Goal: Transaction & Acquisition: Purchase product/service

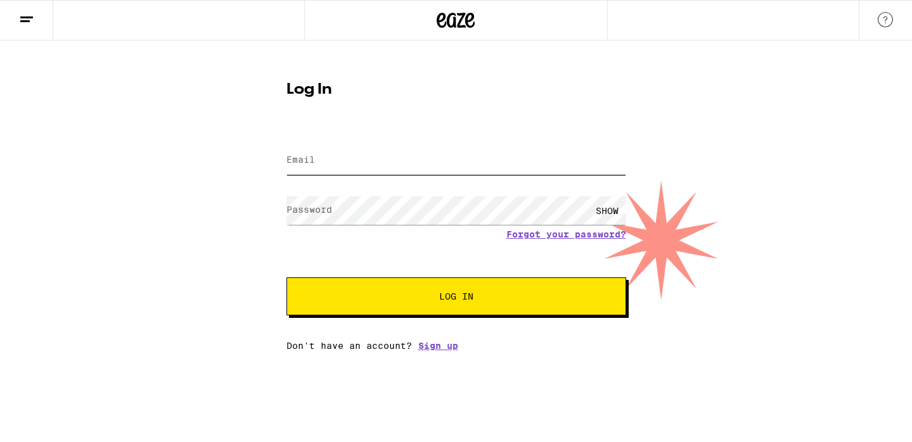
type input "[EMAIL_ADDRESS][DOMAIN_NAME]"
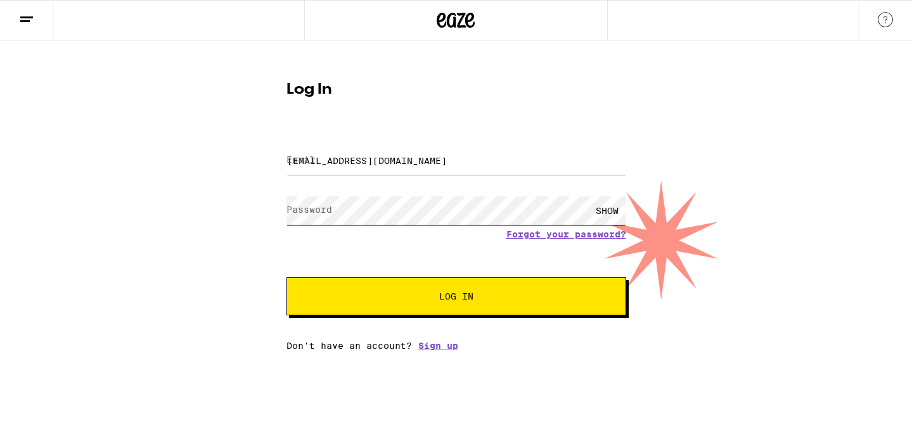
click at [456, 298] on button "Log In" at bounding box center [456, 297] width 340 height 38
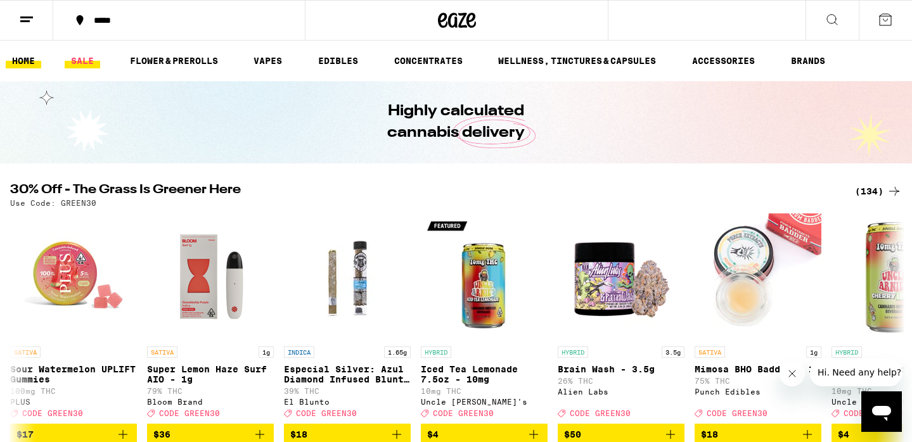
click at [80, 63] on link "SALE" at bounding box center [82, 60] width 35 height 15
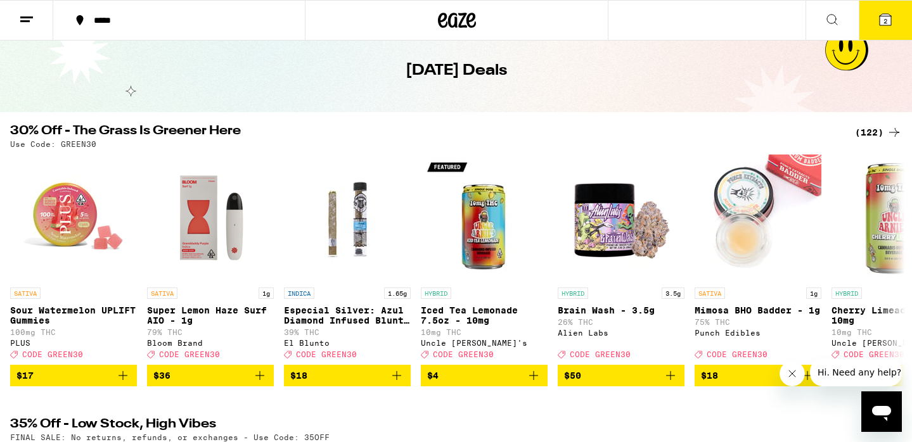
scroll to position [48, 0]
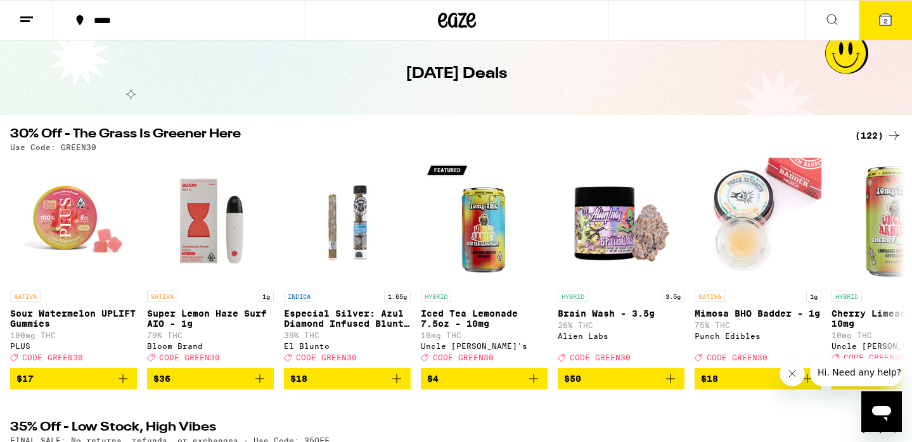
click at [875, 136] on div "(122)" at bounding box center [878, 135] width 47 height 15
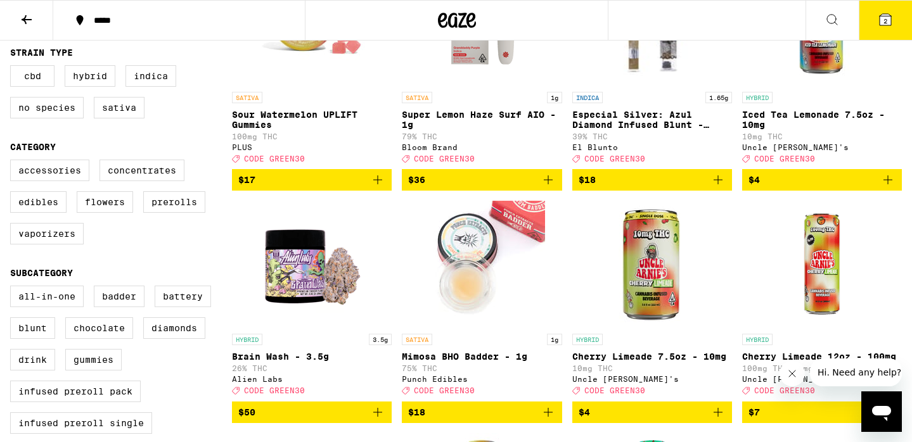
scroll to position [307, 0]
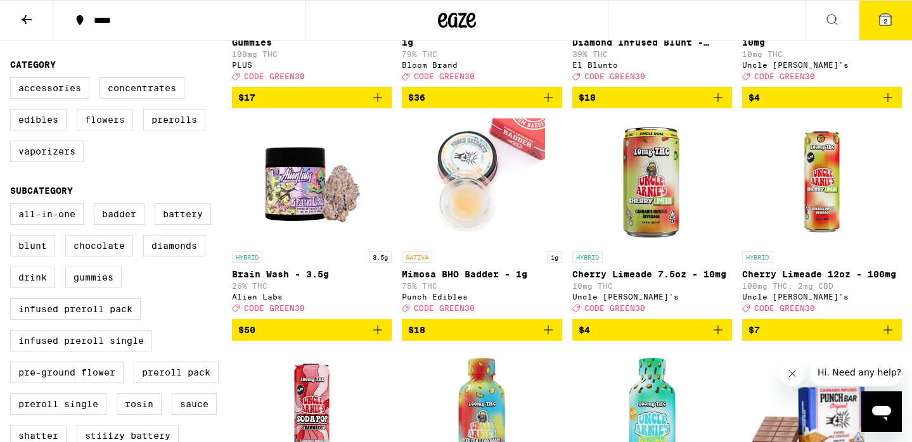
click at [117, 131] on label "Flowers" at bounding box center [105, 120] width 56 height 22
click at [13, 80] on input "Flowers" at bounding box center [13, 79] width 1 height 1
checkbox input "true"
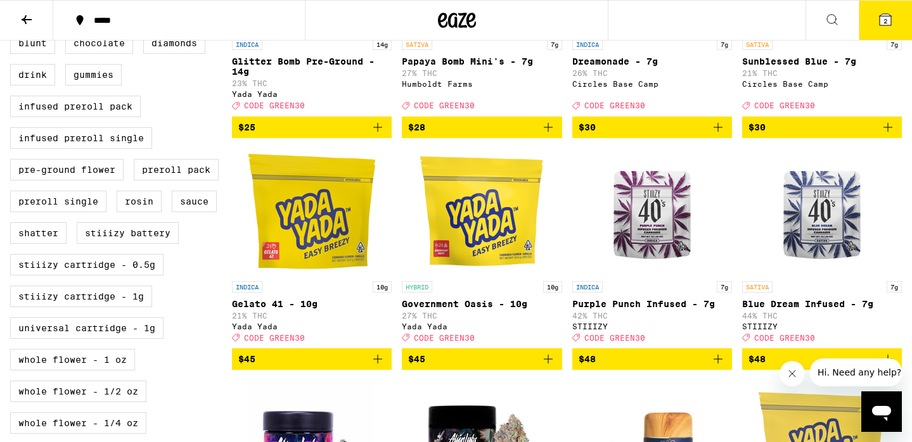
scroll to position [511, 0]
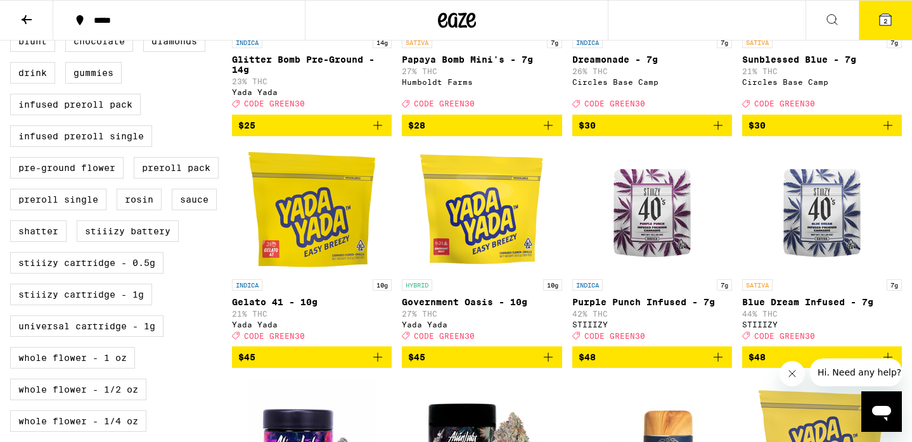
click at [673, 267] on img "Open page for Purple Punch Infused - 7g from STIIIZY" at bounding box center [652, 209] width 127 height 127
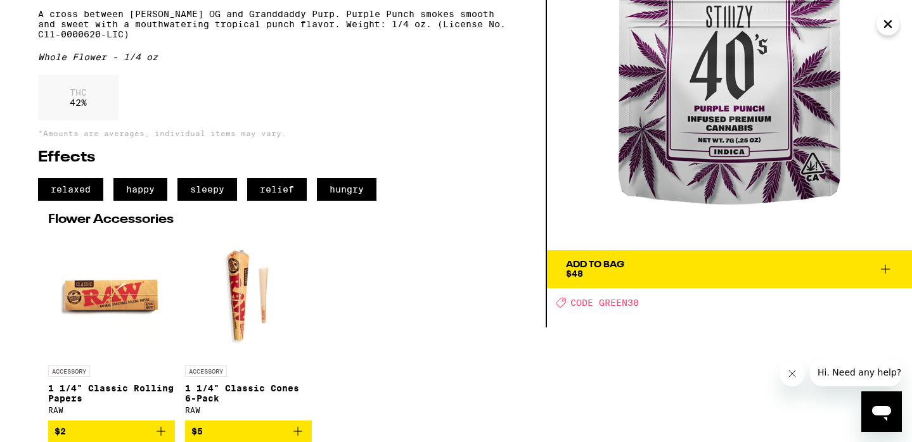
scroll to position [135, 0]
click at [679, 260] on span "Add To Bag $48" at bounding box center [729, 269] width 327 height 18
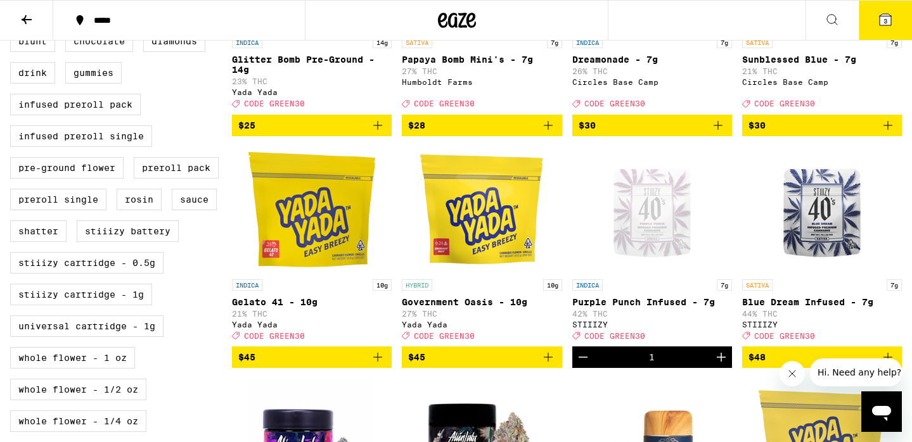
click at [888, 20] on icon at bounding box center [884, 19] width 11 height 11
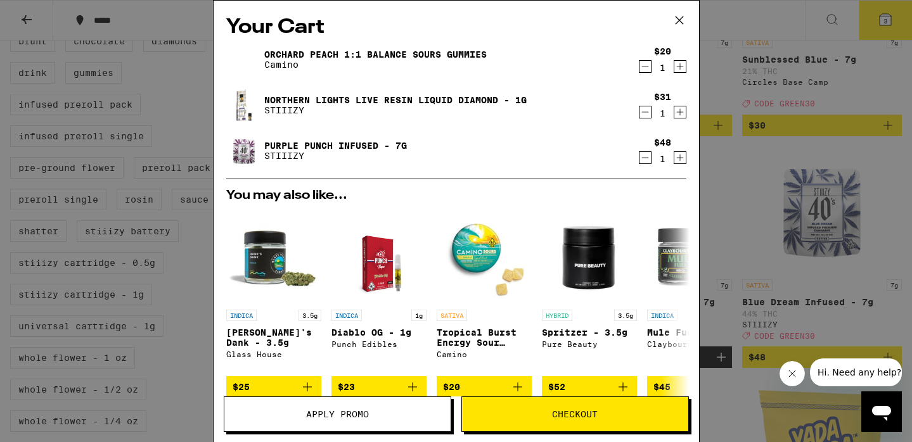
click at [648, 116] on icon "Decrement" at bounding box center [644, 112] width 11 height 15
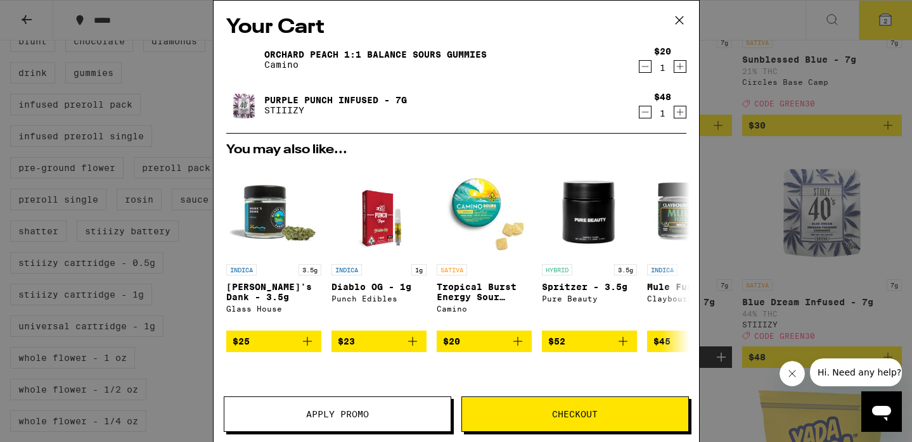
click at [641, 67] on icon "Decrement" at bounding box center [644, 66] width 11 height 15
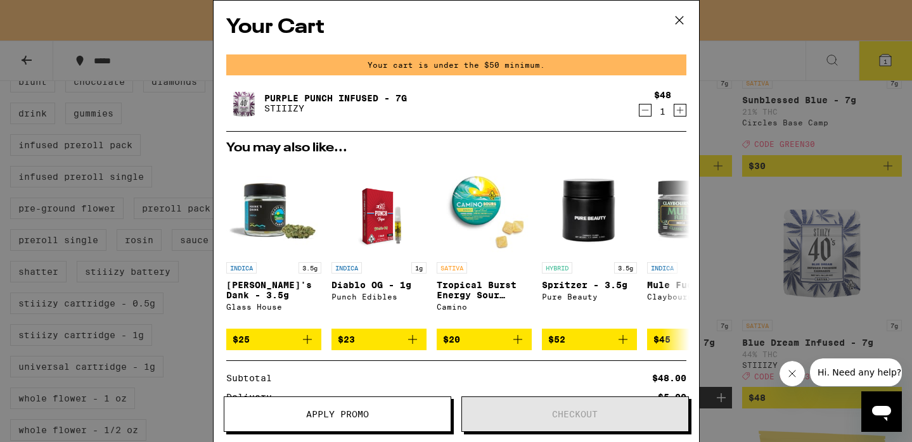
click at [713, 70] on div "Your Cart Your cart is under the $50 minimum. Purple Punch Infused - 7g STIIIZY…" at bounding box center [456, 221] width 912 height 442
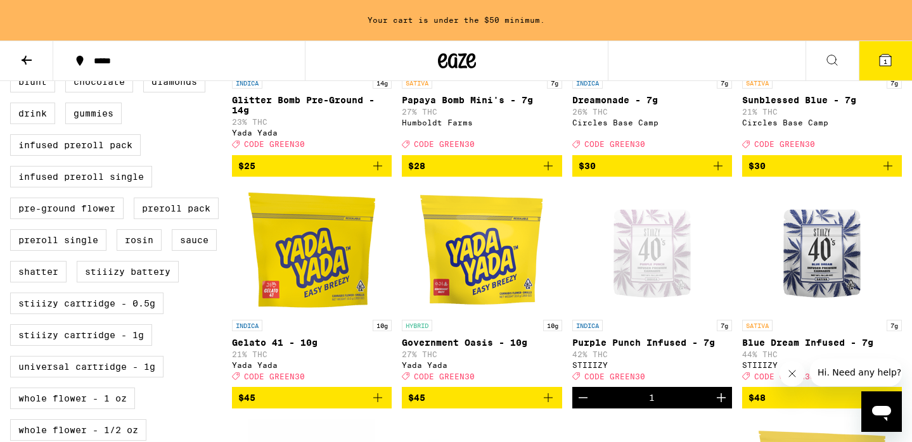
click at [30, 56] on icon at bounding box center [26, 60] width 15 height 15
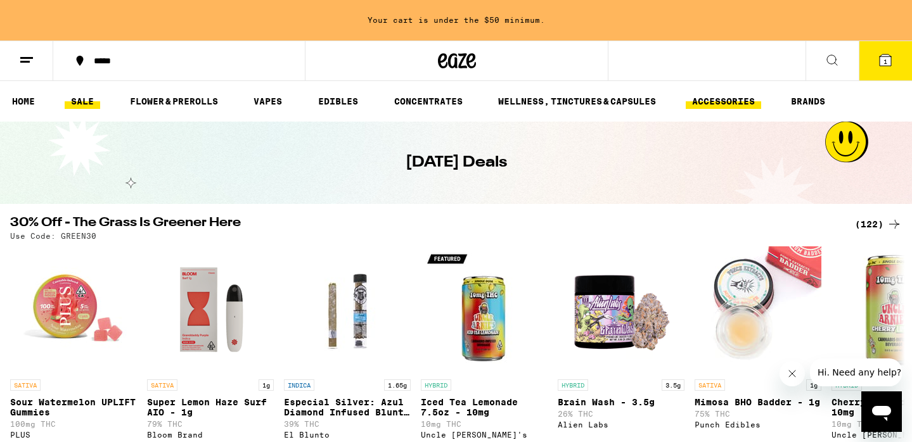
click at [707, 101] on link "ACCESSORIES" at bounding box center [723, 101] width 75 height 15
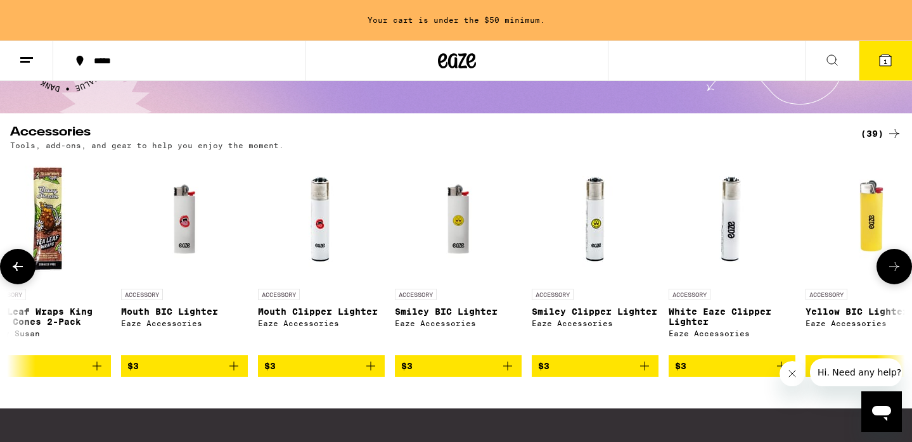
scroll to position [0, 437]
click at [508, 372] on icon "Add to bag" at bounding box center [506, 366] width 15 height 15
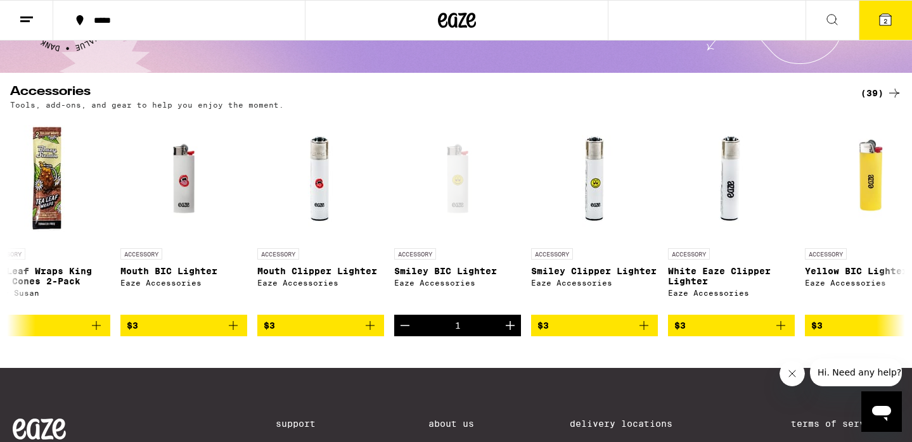
click at [892, 15] on icon at bounding box center [885, 19] width 15 height 15
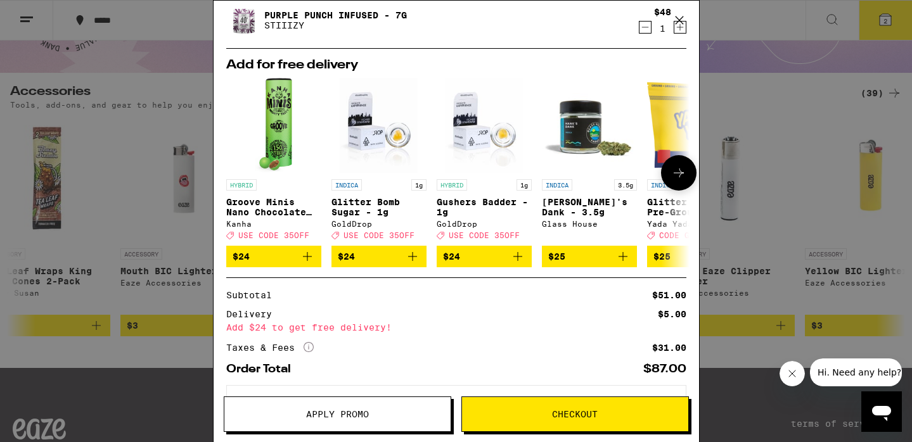
scroll to position [94, 0]
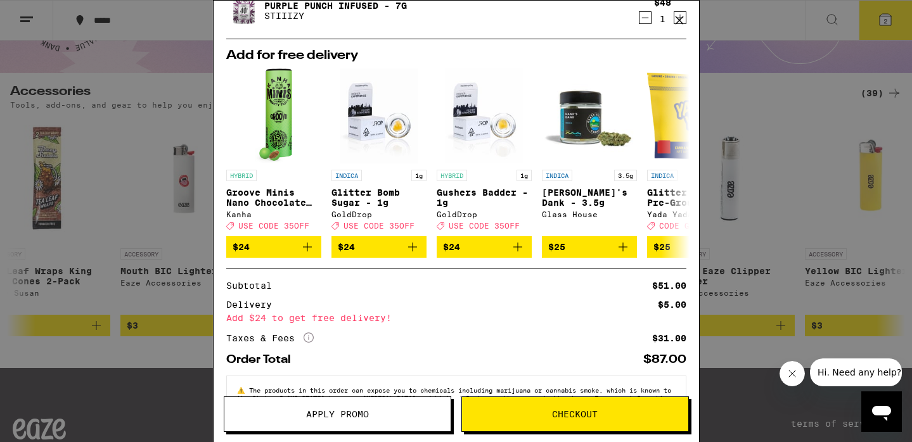
click at [780, 143] on div "Your Cart Smiley BIC Lighter Eaze Accessories $3 1 Purple Punch Infused - 7g ST…" at bounding box center [456, 221] width 912 height 442
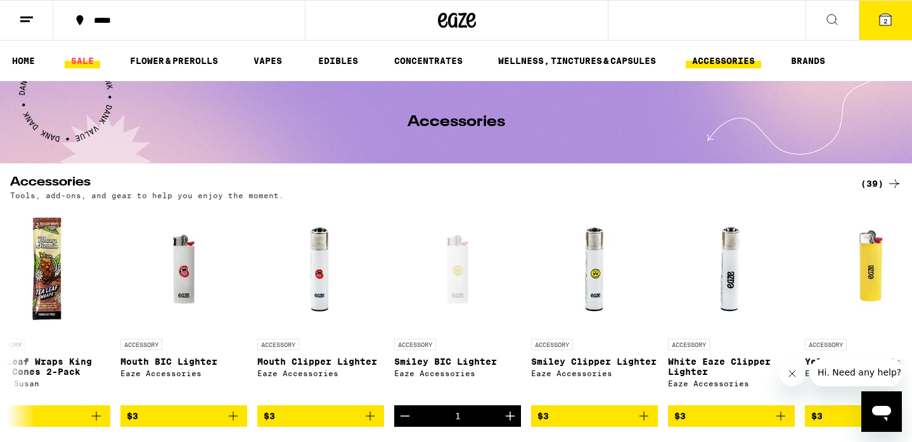
click at [91, 65] on link "SALE" at bounding box center [82, 60] width 35 height 15
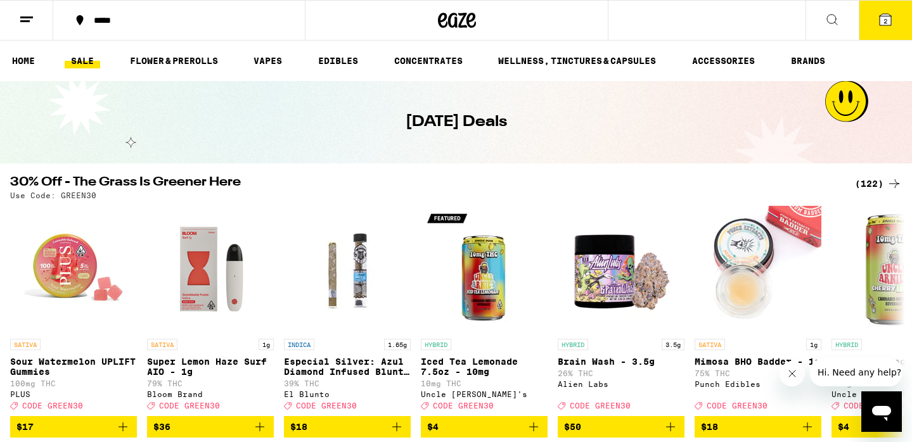
click at [888, 34] on button "2" at bounding box center [885, 20] width 53 height 39
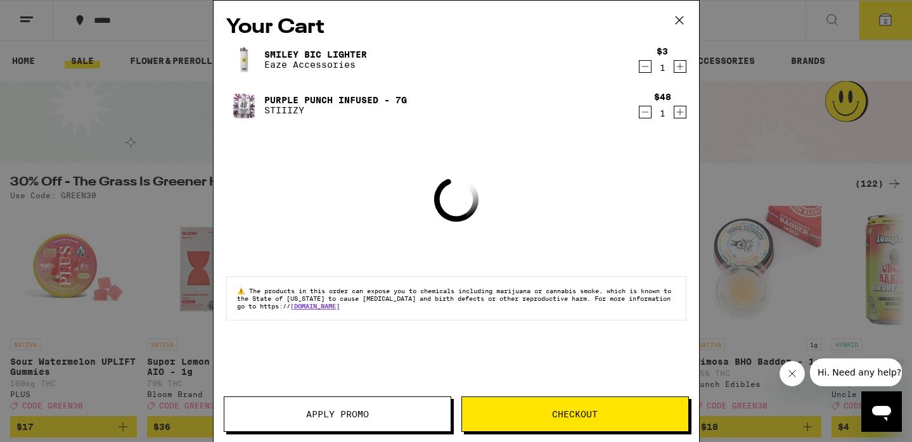
click at [361, 414] on span "Apply Promo" at bounding box center [337, 414] width 63 height 9
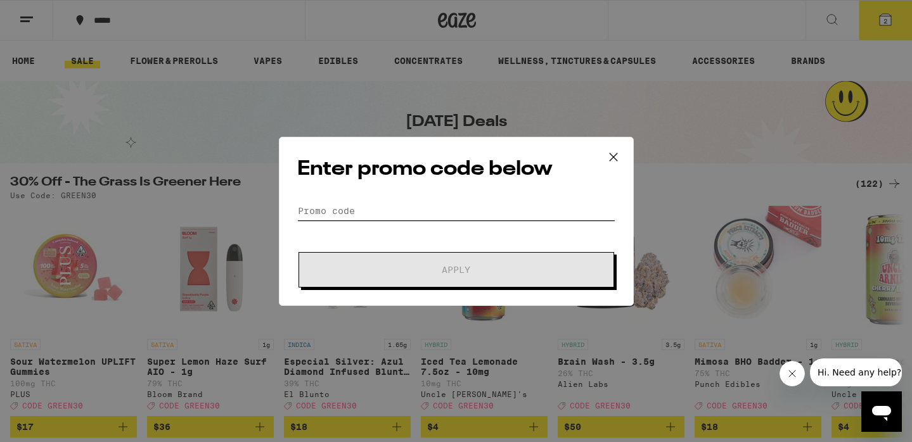
click at [335, 209] on input "Promo Code" at bounding box center [456, 210] width 318 height 19
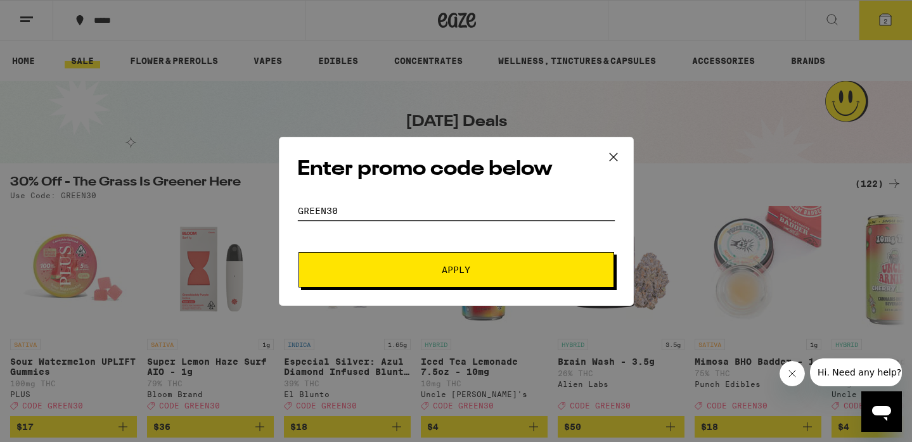
type input "green30"
click at [358, 272] on span "Apply" at bounding box center [456, 269] width 228 height 9
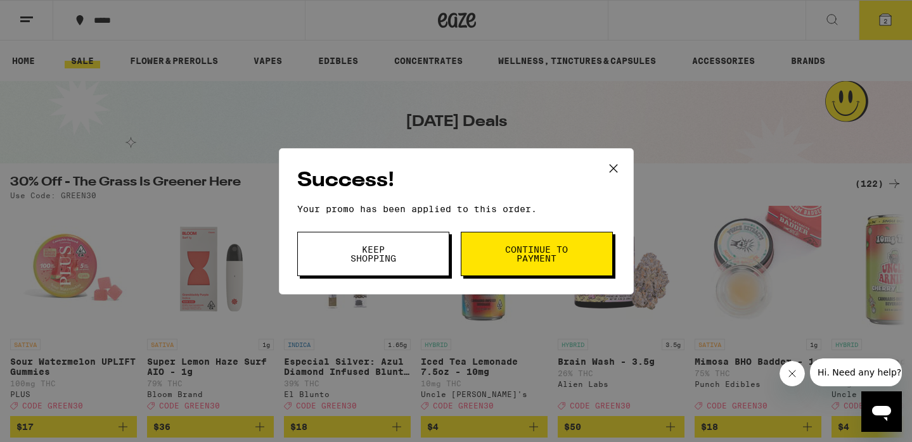
click at [485, 260] on button "Continue to payment" at bounding box center [537, 254] width 152 height 44
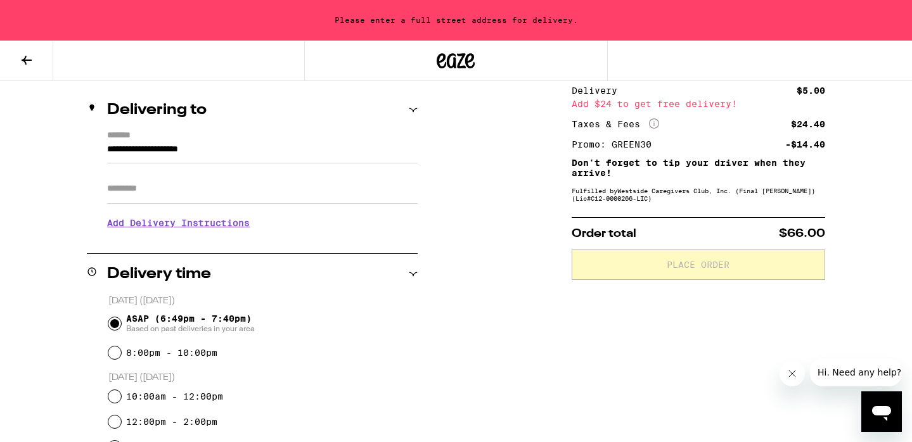
scroll to position [139, 0]
click at [227, 148] on input "**********" at bounding box center [262, 153] width 310 height 22
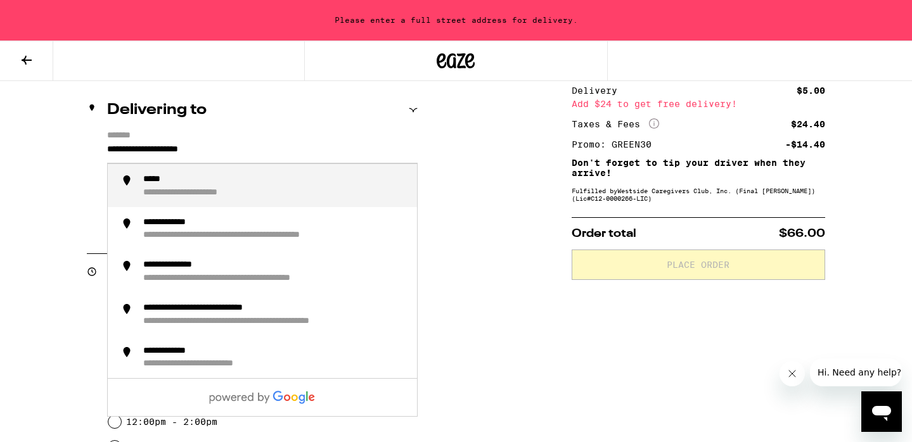
click at [227, 149] on input "**********" at bounding box center [262, 153] width 310 height 22
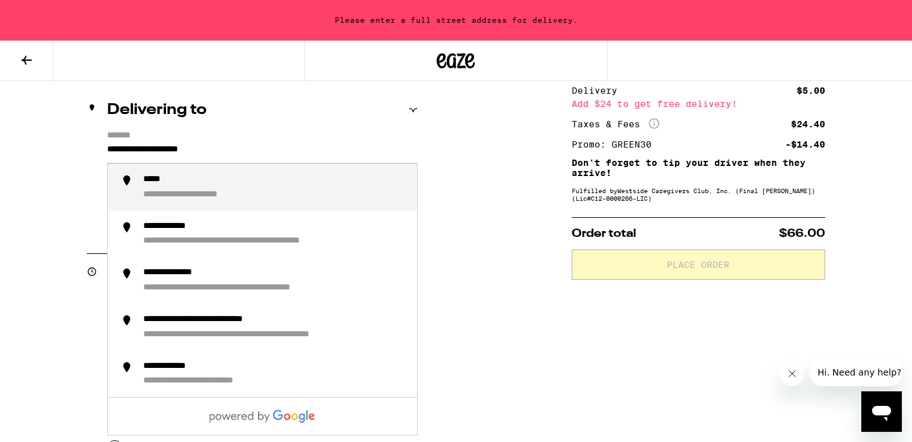
click at [227, 149] on input "**********" at bounding box center [262, 153] width 310 height 22
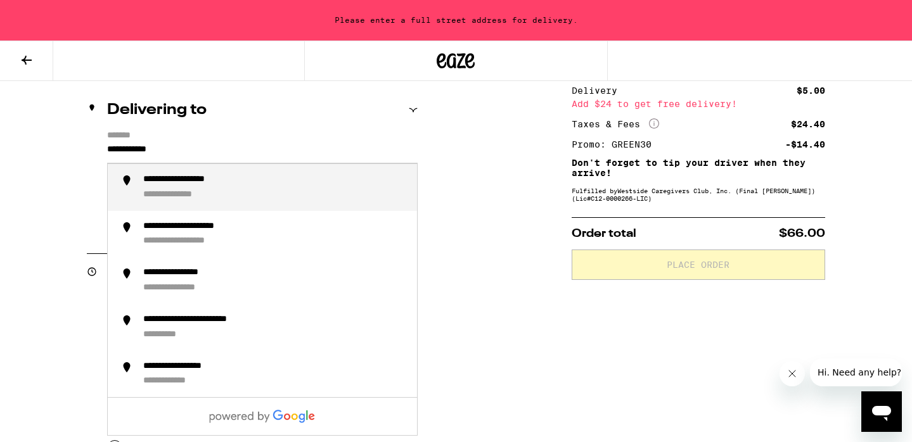
click at [236, 188] on div "**********" at bounding box center [275, 187] width 264 height 27
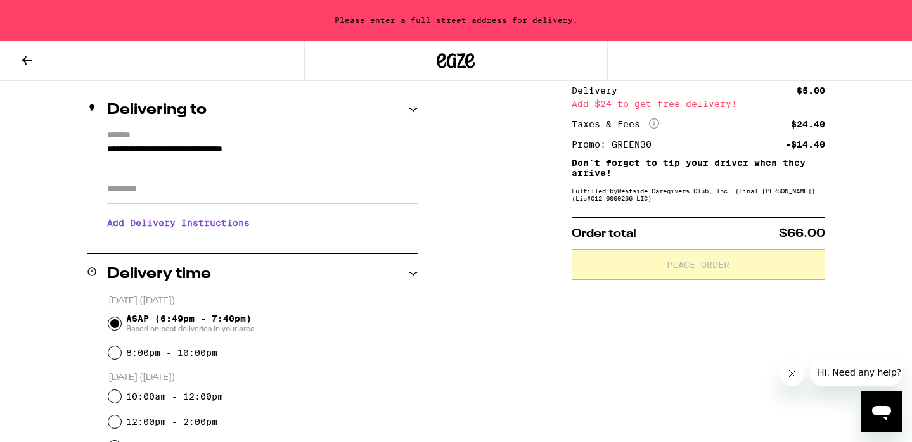
type input "**********"
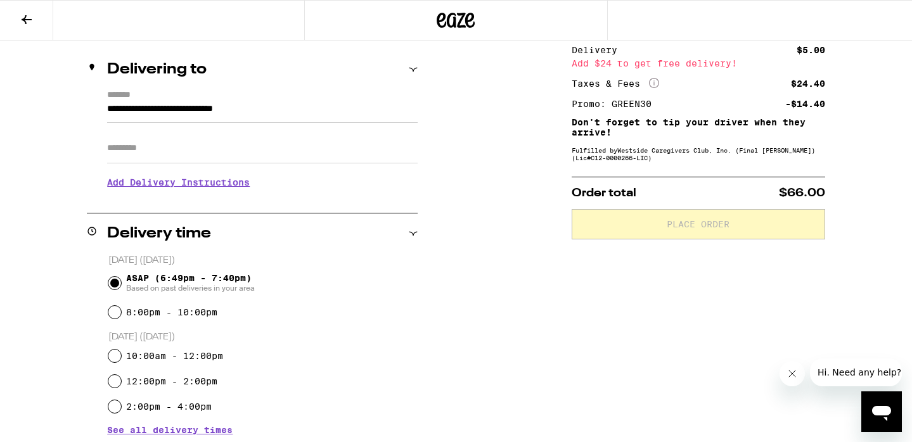
click at [236, 188] on h3 "Add Delivery Instructions" at bounding box center [262, 182] width 310 height 29
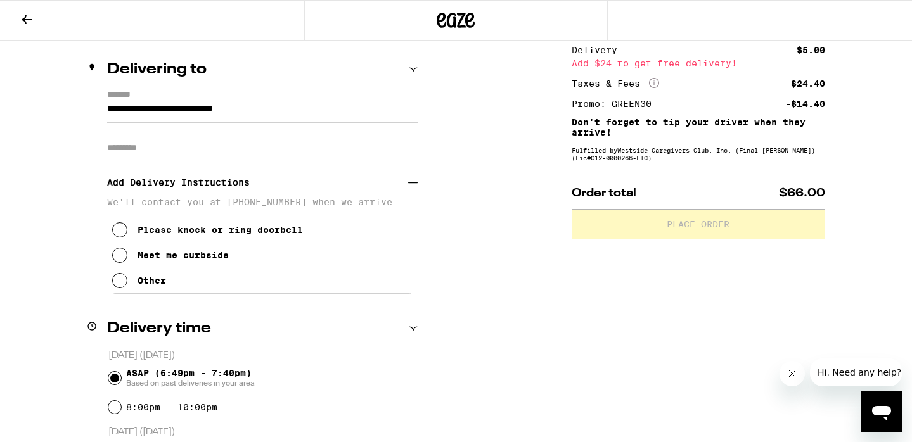
click at [214, 153] on input "Apt/Suite" at bounding box center [262, 148] width 310 height 30
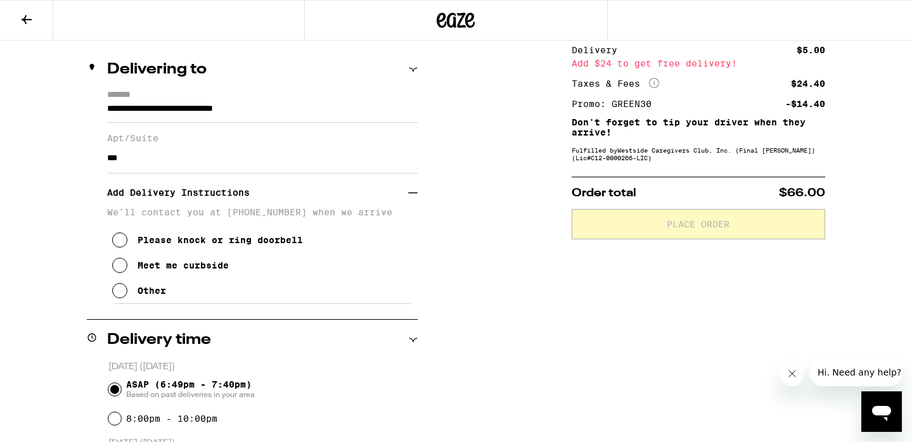
type input "***"
click at [125, 298] on icon at bounding box center [119, 290] width 15 height 15
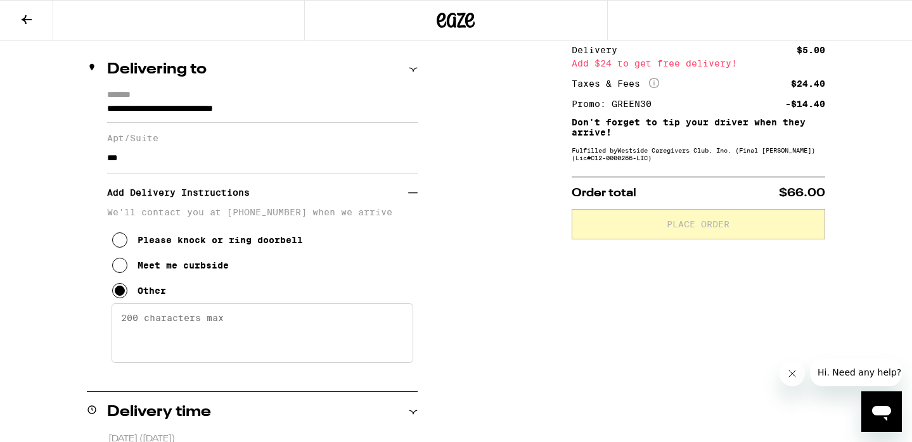
click at [143, 322] on textarea "Enter any other delivery instructions you want driver to know" at bounding box center [263, 334] width 302 height 60
type textarea "g"
click at [121, 240] on icon at bounding box center [119, 240] width 15 height 15
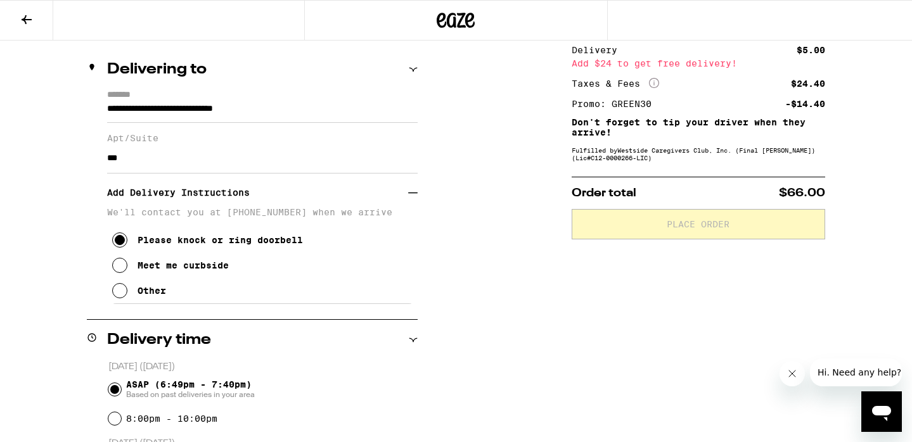
click at [410, 198] on icon at bounding box center [413, 193] width 10 height 10
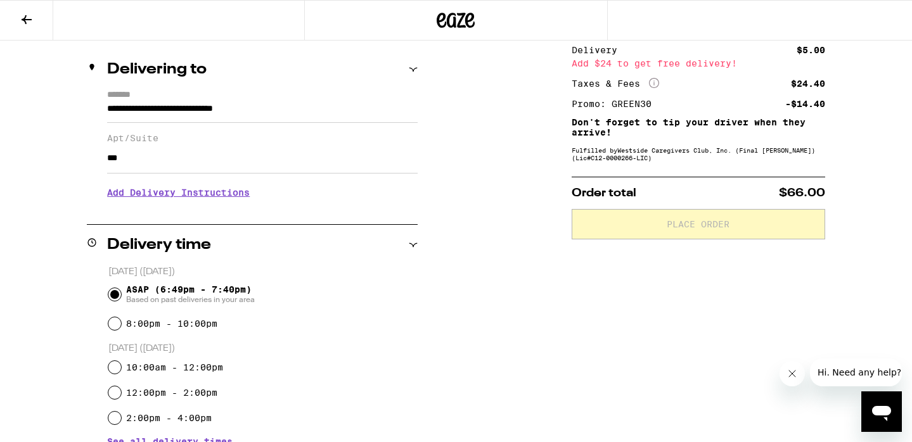
click at [411, 199] on h3 "Add Delivery Instructions" at bounding box center [262, 192] width 310 height 29
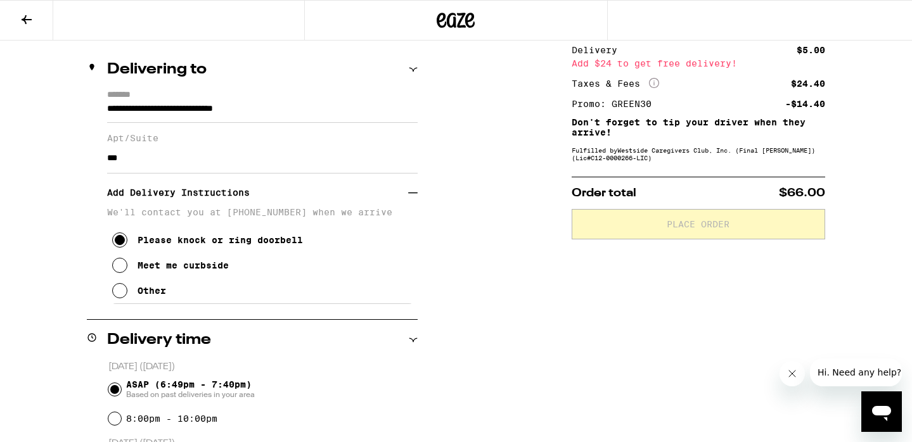
click at [273, 217] on p "We'll contact you at [PHONE_NUMBER] when we arrive" at bounding box center [262, 212] width 310 height 10
drag, startPoint x: 272, startPoint y: 221, endPoint x: 316, endPoint y: 219, distance: 43.7
click at [316, 217] on p "We'll contact you at [PHONE_NUMBER] when we arrive" at bounding box center [262, 212] width 310 height 10
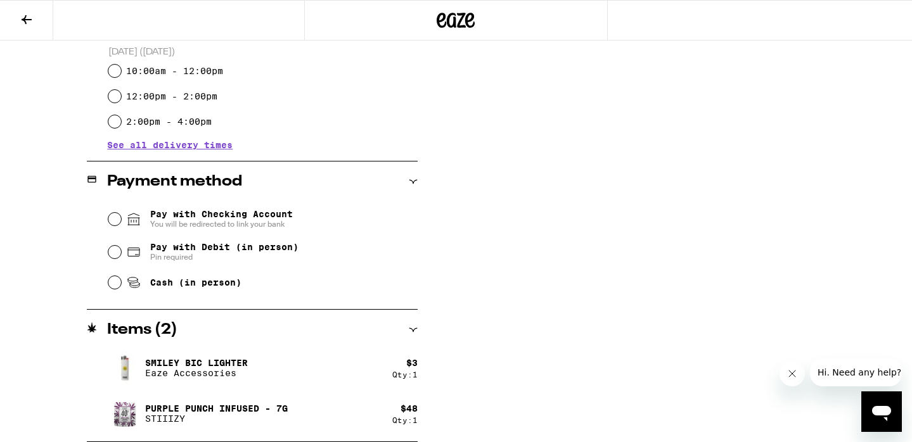
scroll to position [531, 0]
click at [181, 256] on span "Pin required" at bounding box center [224, 257] width 148 height 10
click at [121, 256] on input "Pay with Debit (in person) Pin required" at bounding box center [114, 252] width 13 height 13
radio input "true"
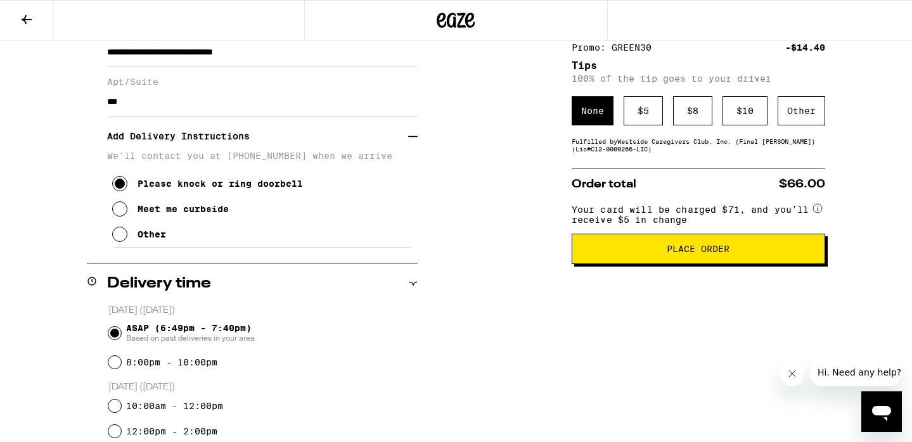
scroll to position [62, 0]
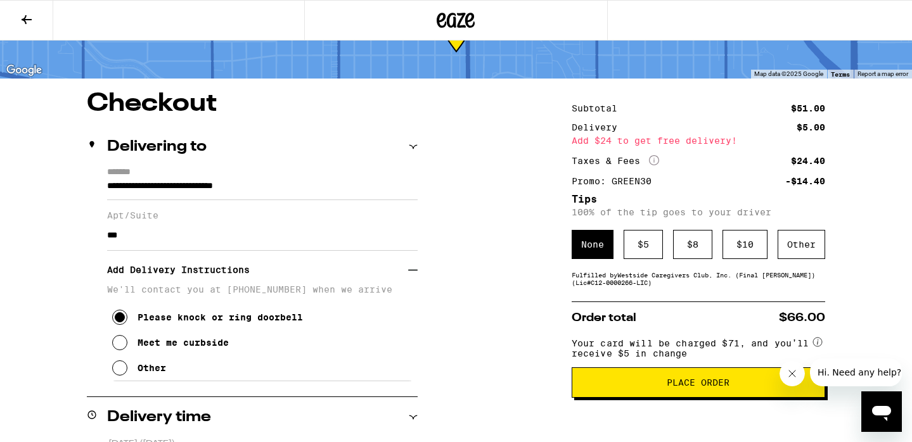
click at [649, 387] on span "Place Order" at bounding box center [698, 382] width 232 height 9
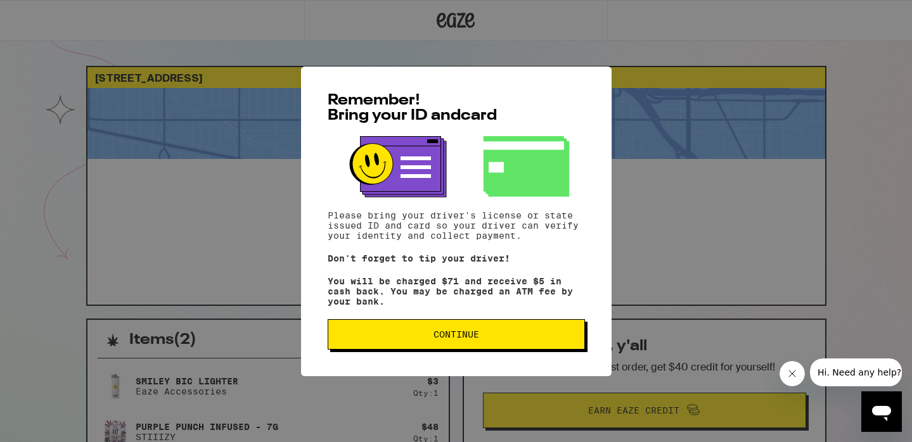
click at [574, 348] on button "Continue" at bounding box center [456, 334] width 257 height 30
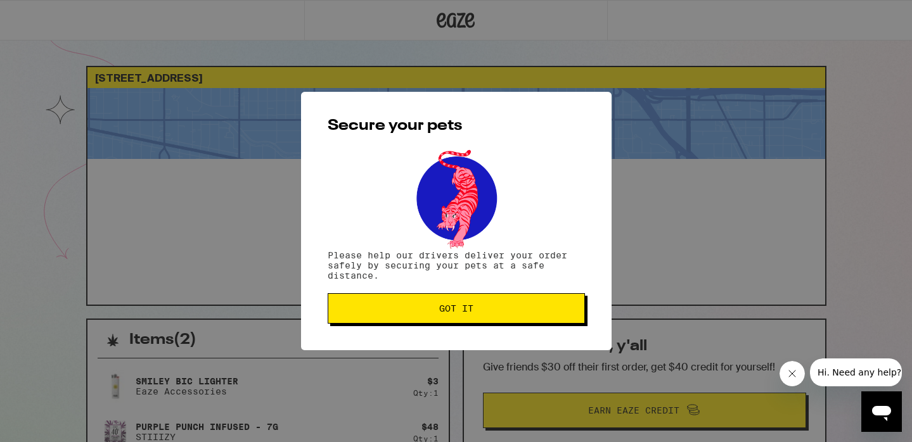
click at [533, 317] on button "Got it" at bounding box center [456, 308] width 257 height 30
